Goal: Task Accomplishment & Management: Use online tool/utility

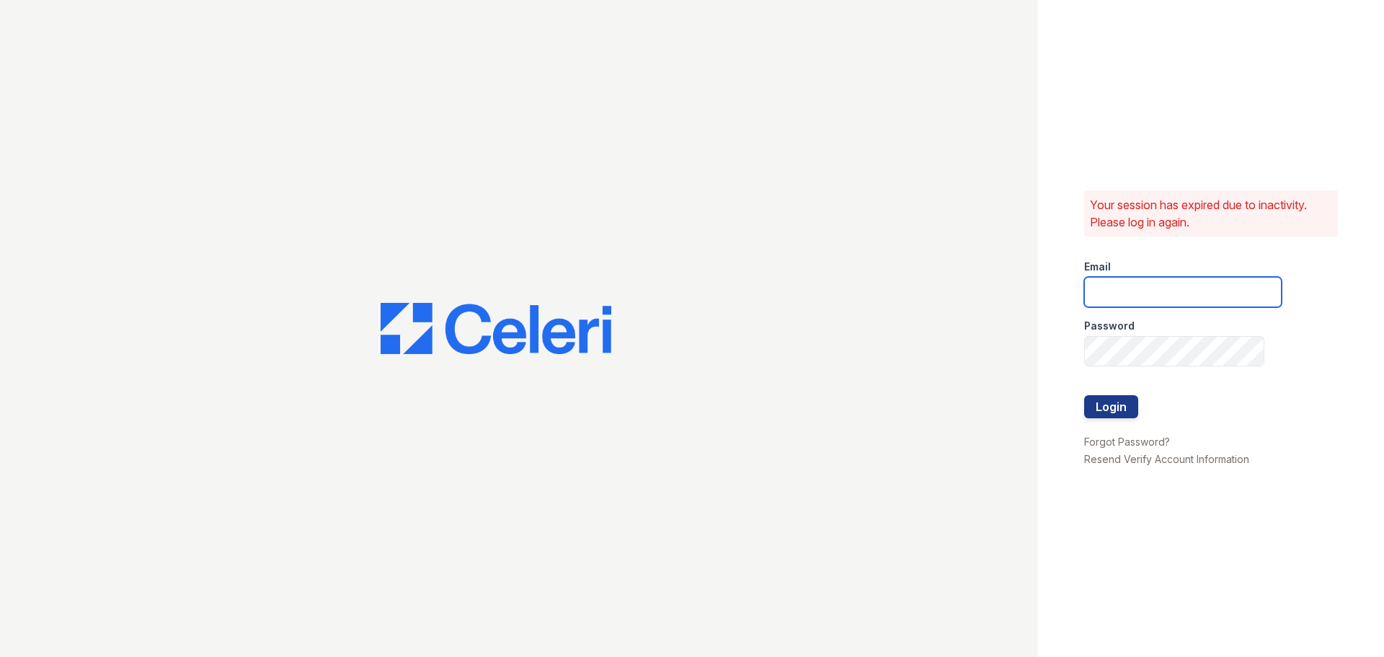
click at [1132, 290] on input "email" at bounding box center [1183, 292] width 198 height 30
type input "renewatthegreens@trinity-pm.com"
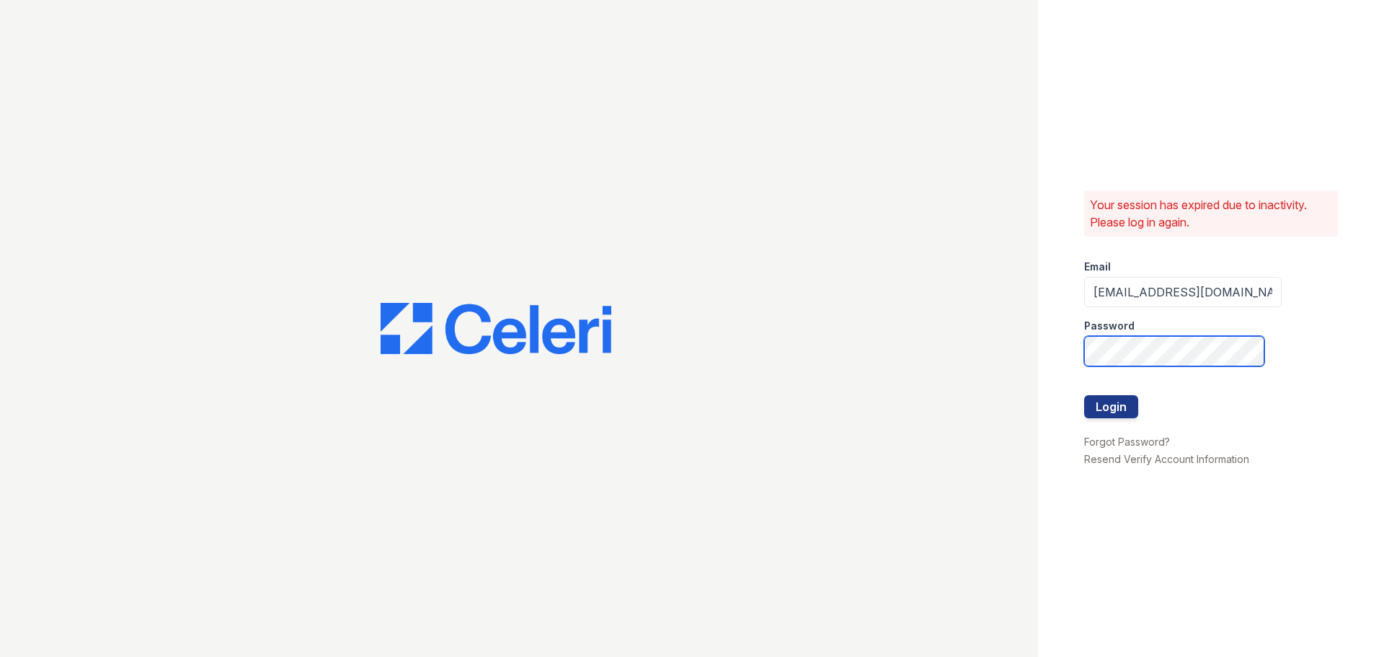
click at [1084, 395] on button "Login" at bounding box center [1111, 406] width 54 height 23
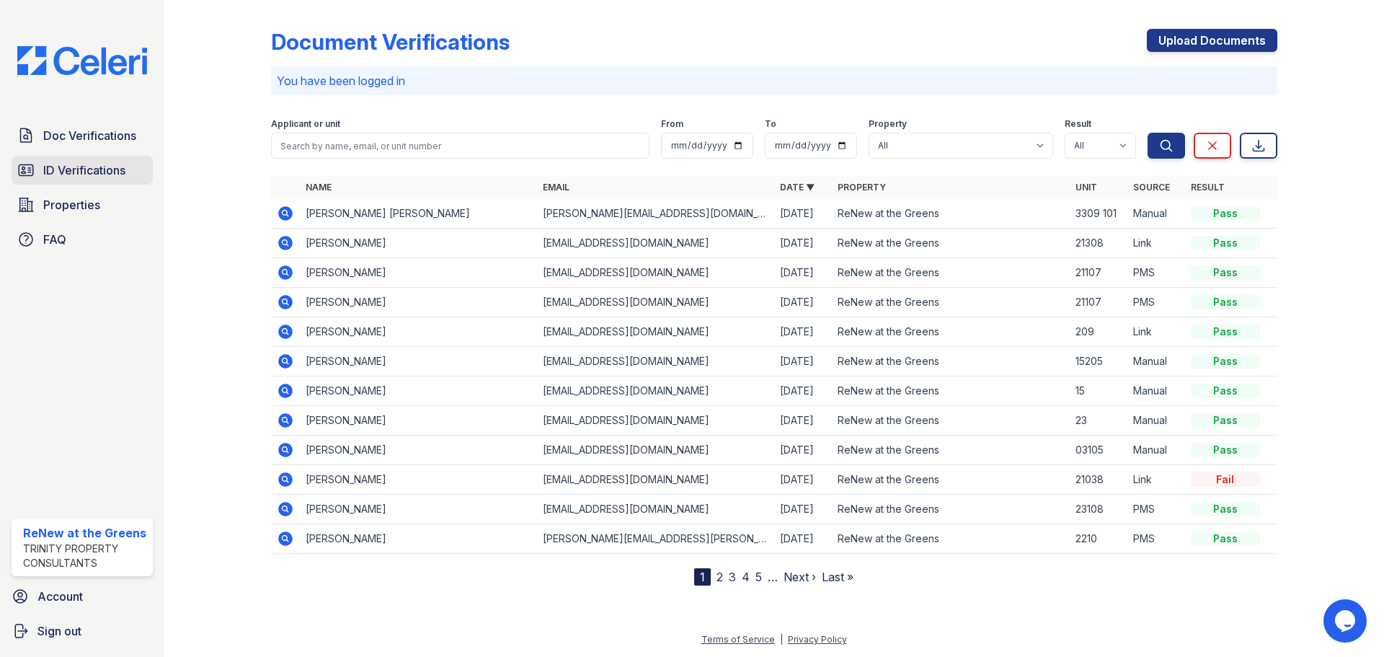
click at [81, 170] on span "ID Verifications" at bounding box center [84, 169] width 82 height 17
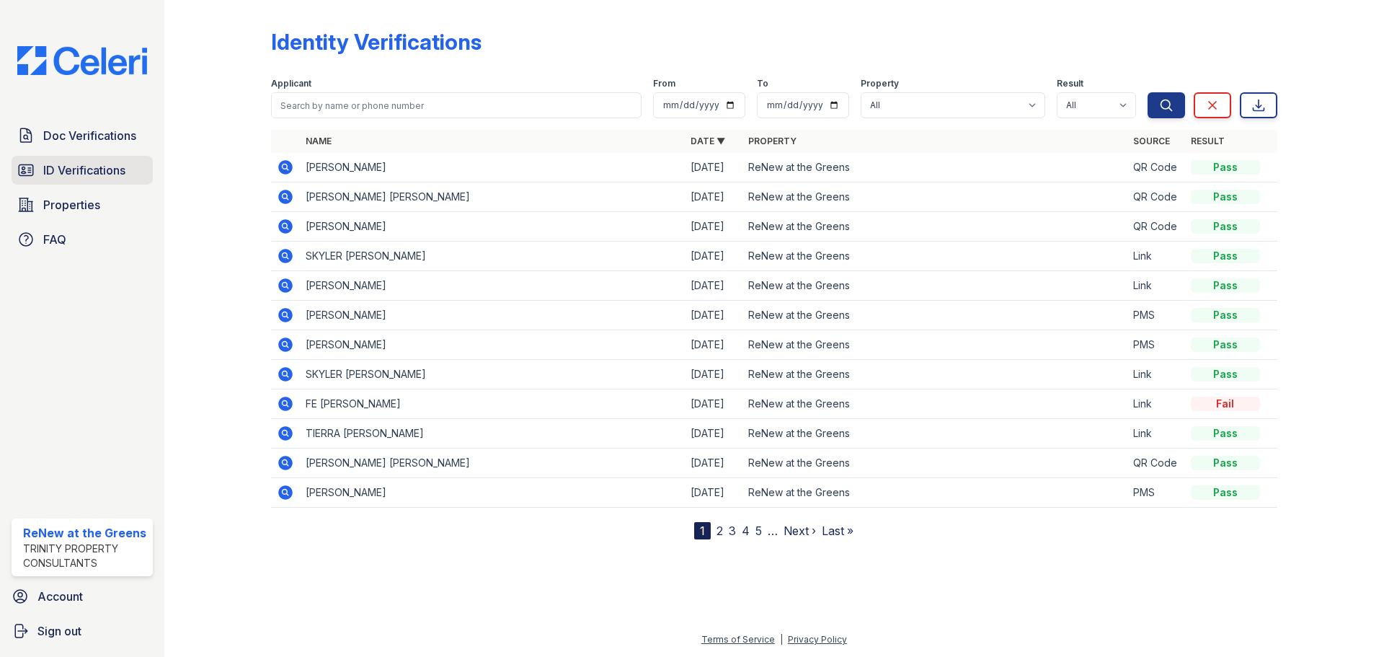
click at [82, 161] on span "ID Verifications" at bounding box center [84, 169] width 82 height 17
